Goal: Check status: Check status

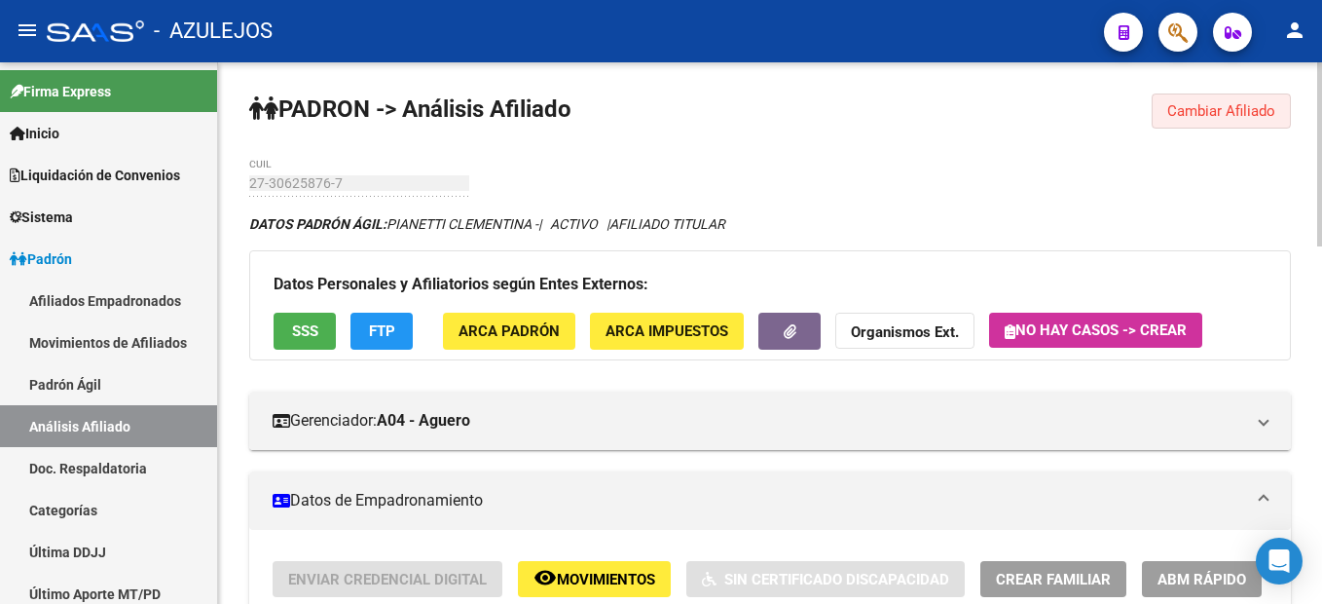
click at [1232, 118] on span "Cambiar Afiliado" at bounding box center [1221, 111] width 108 height 18
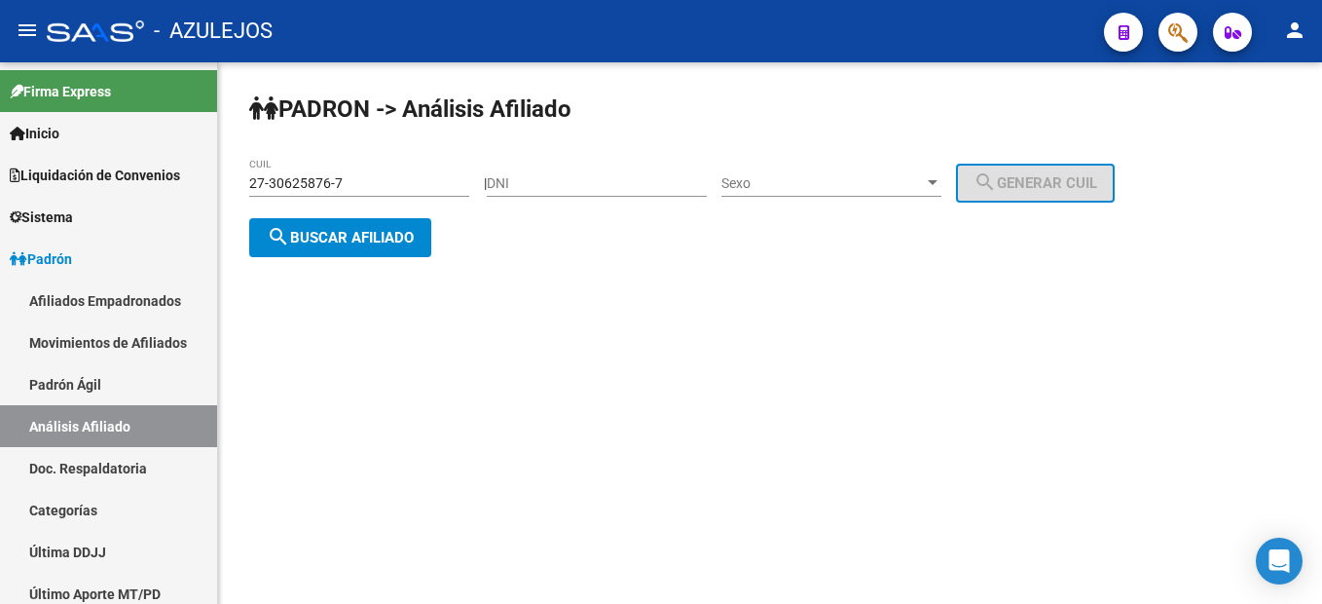
click at [276, 180] on input "27-30625876-7" at bounding box center [359, 183] width 220 height 17
click at [660, 188] on input "DNI" at bounding box center [597, 183] width 220 height 17
paste input "32095512"
type input "32095512"
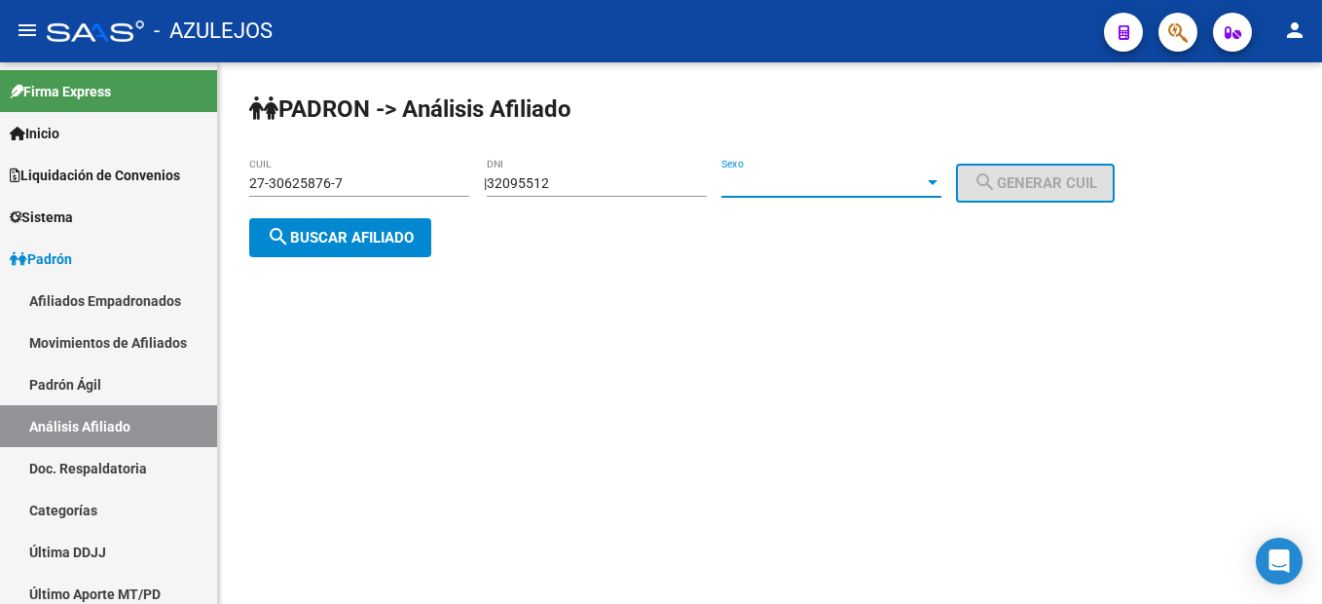
click at [791, 186] on span "Sexo" at bounding box center [822, 183] width 202 height 17
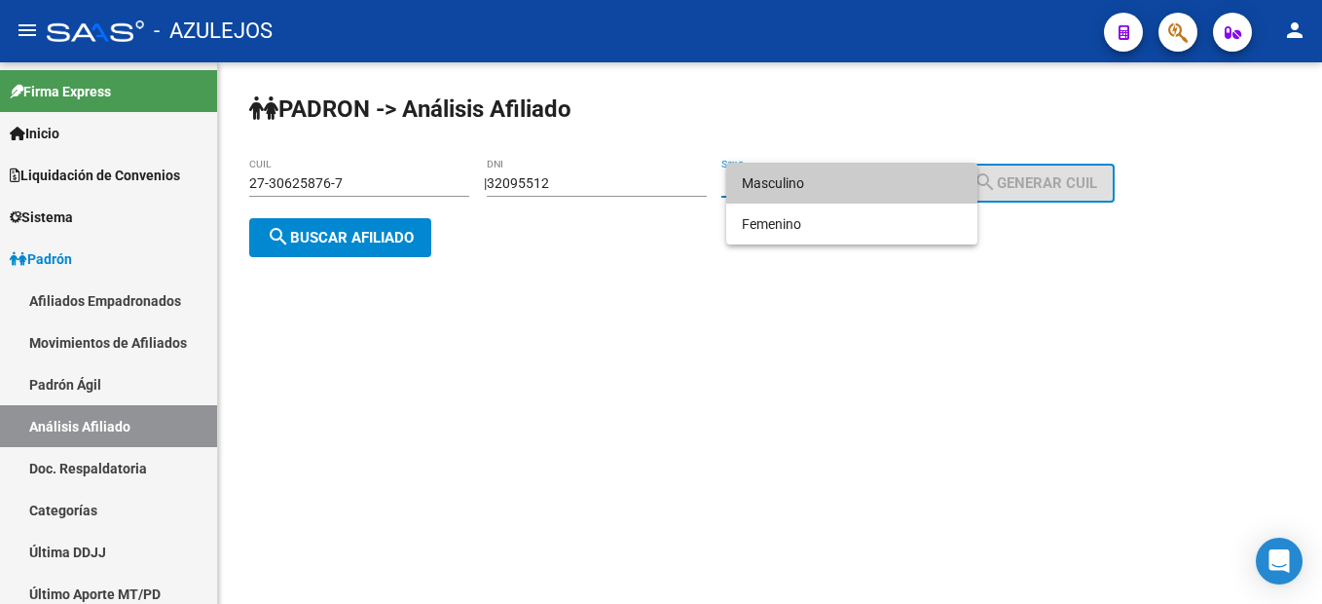
click at [825, 183] on span "Masculino" at bounding box center [852, 183] width 220 height 41
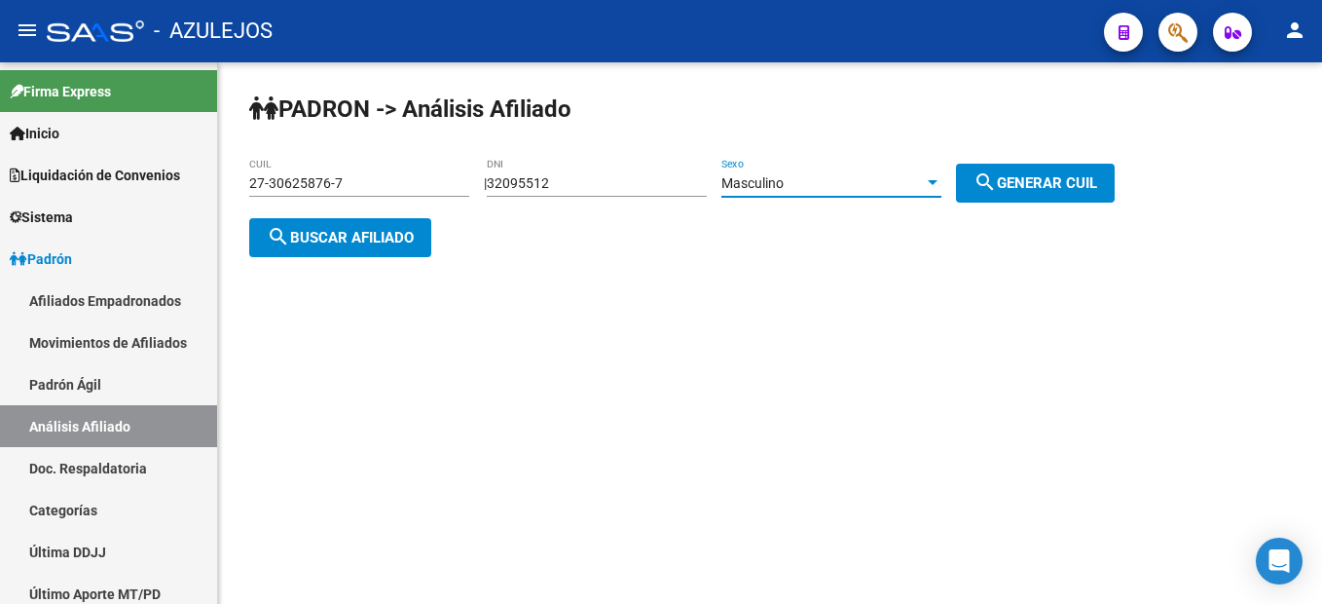
click at [1036, 176] on span "search Generar CUIL" at bounding box center [1035, 183] width 124 height 18
type input "20-32095512-3"
click at [376, 238] on span "search Buscar afiliado" at bounding box center [340, 238] width 147 height 18
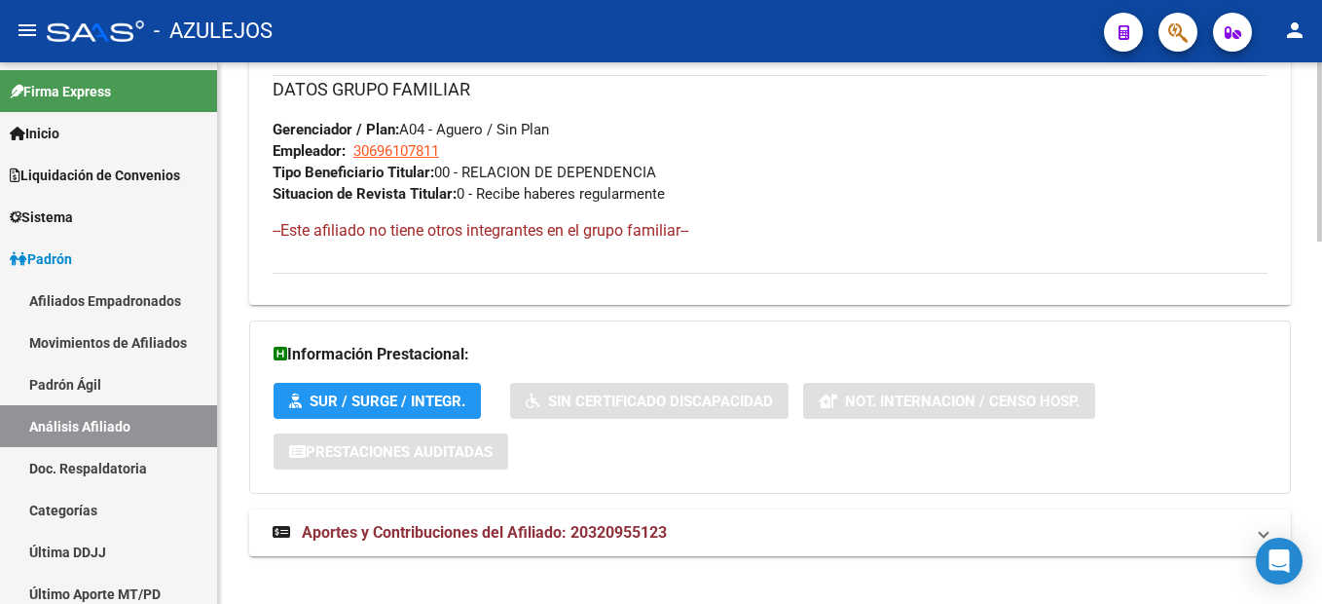
scroll to position [1091, 0]
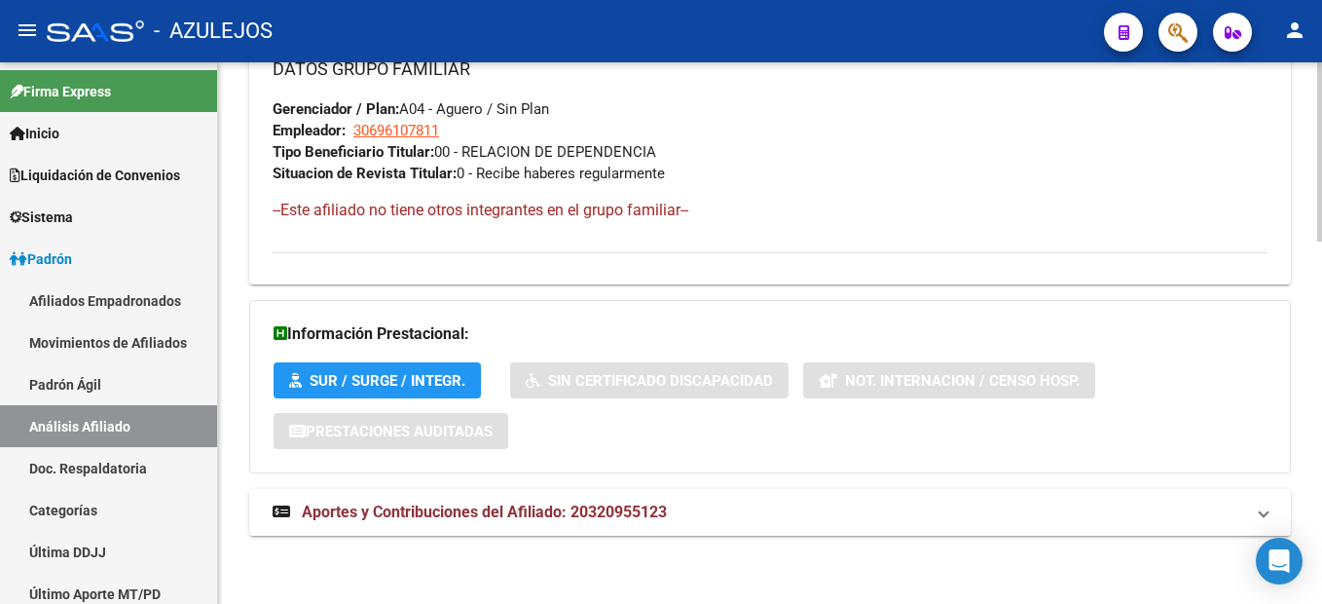
click at [647, 507] on span "Aportes y Contribuciones del Afiliado: 20320955123" at bounding box center [484, 511] width 365 height 18
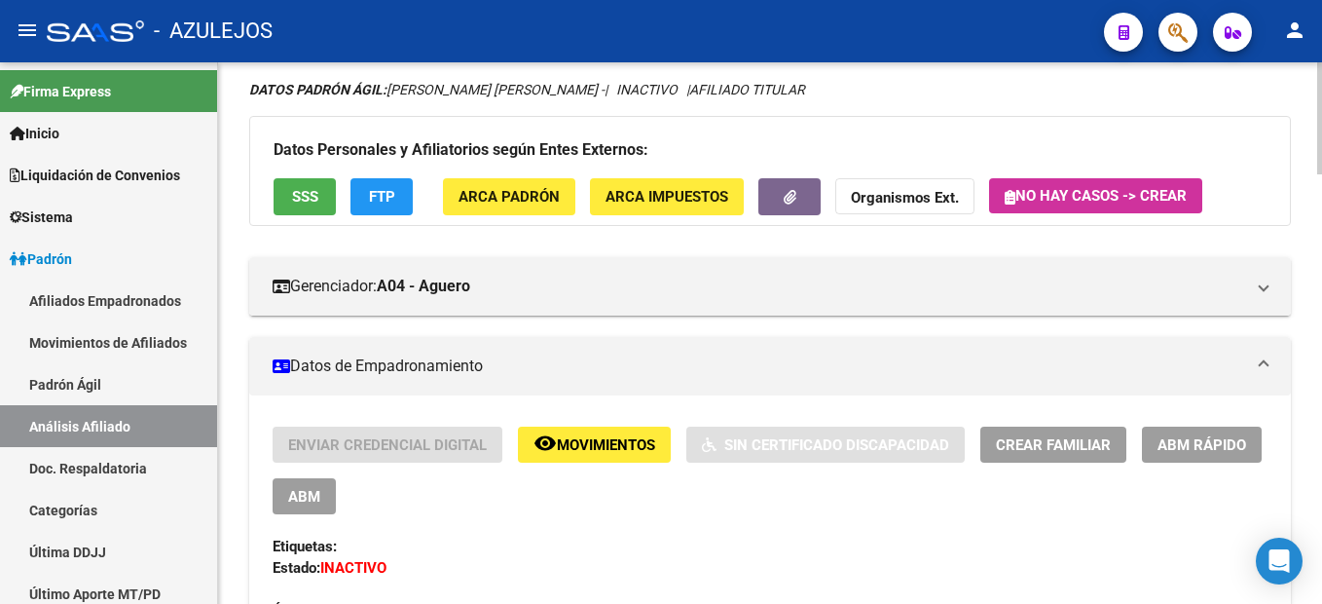
scroll to position [37, 0]
